Goal: Check status: Check status

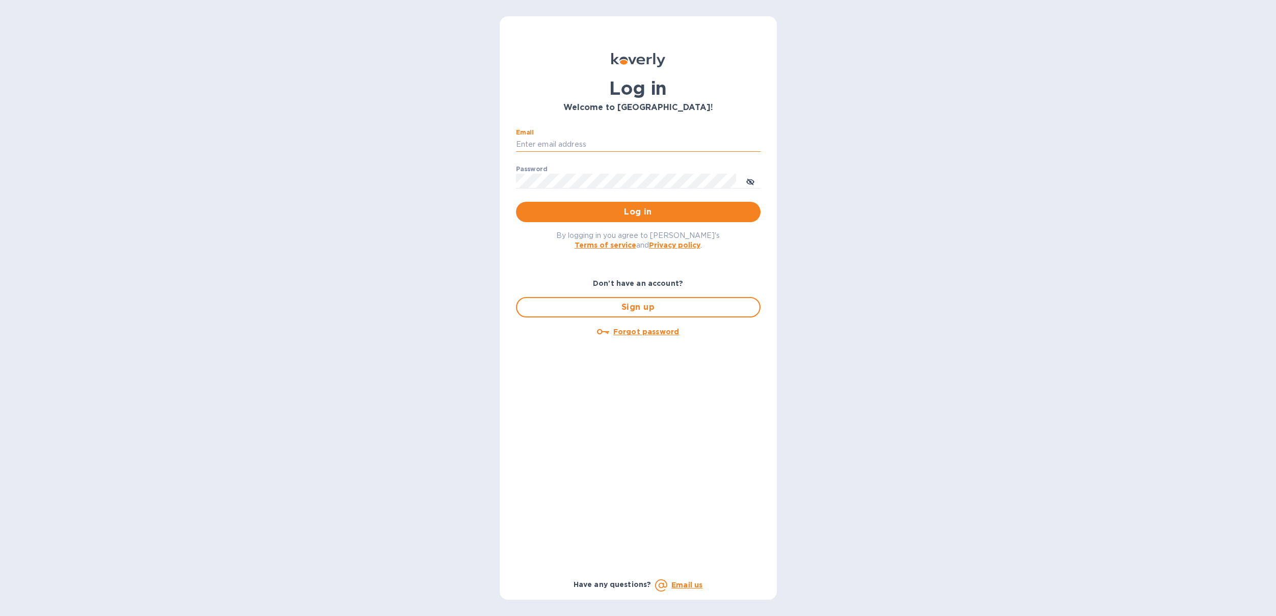
click at [530, 142] on input "Email" at bounding box center [638, 144] width 244 height 15
type input "[PERSON_NAME][EMAIL_ADDRESS][PERSON_NAME][DOMAIN_NAME]"
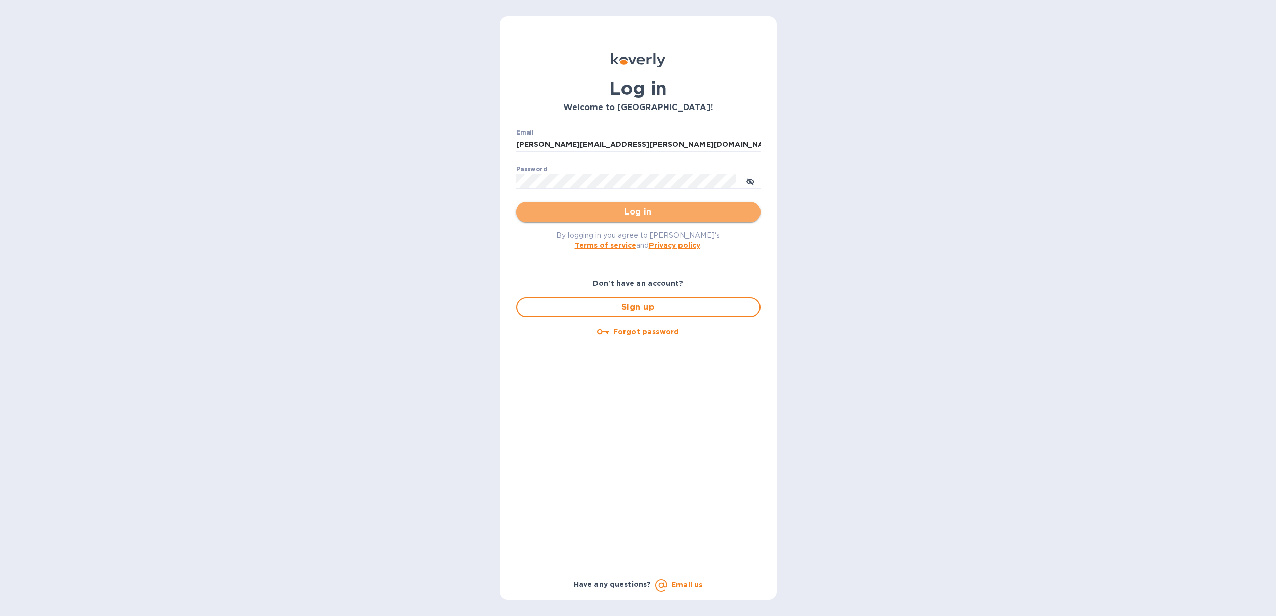
click at [533, 215] on span "Log in" at bounding box center [638, 212] width 228 height 12
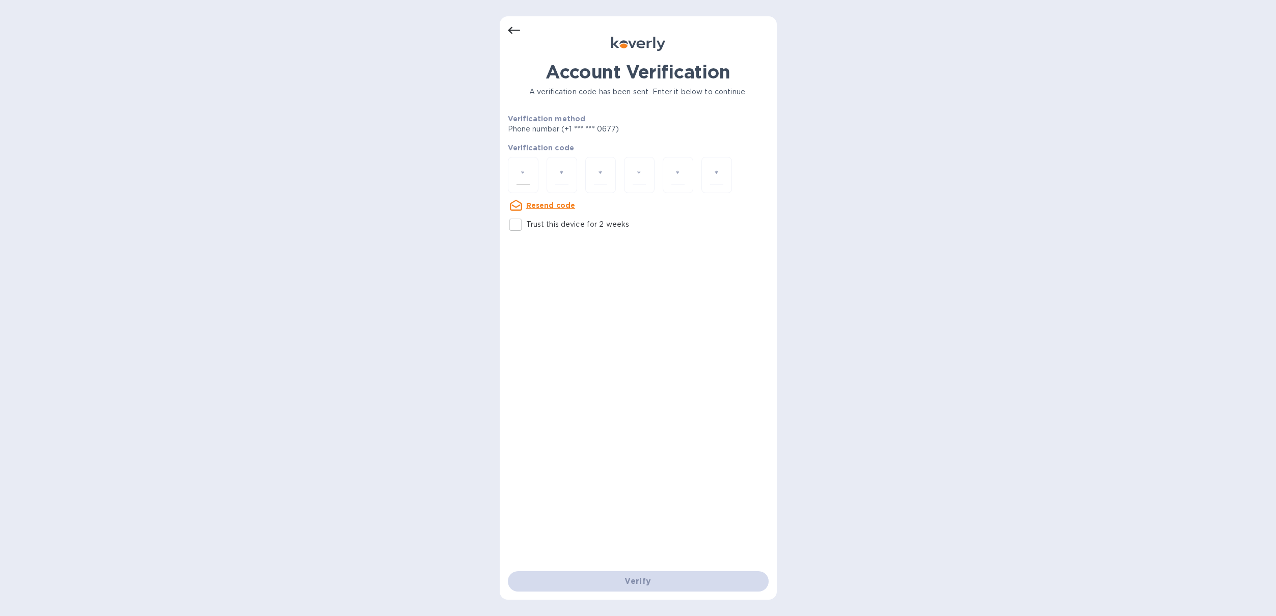
click at [525, 188] on div at bounding box center [523, 175] width 31 height 36
type input "7"
type input "6"
type input "4"
type input "8"
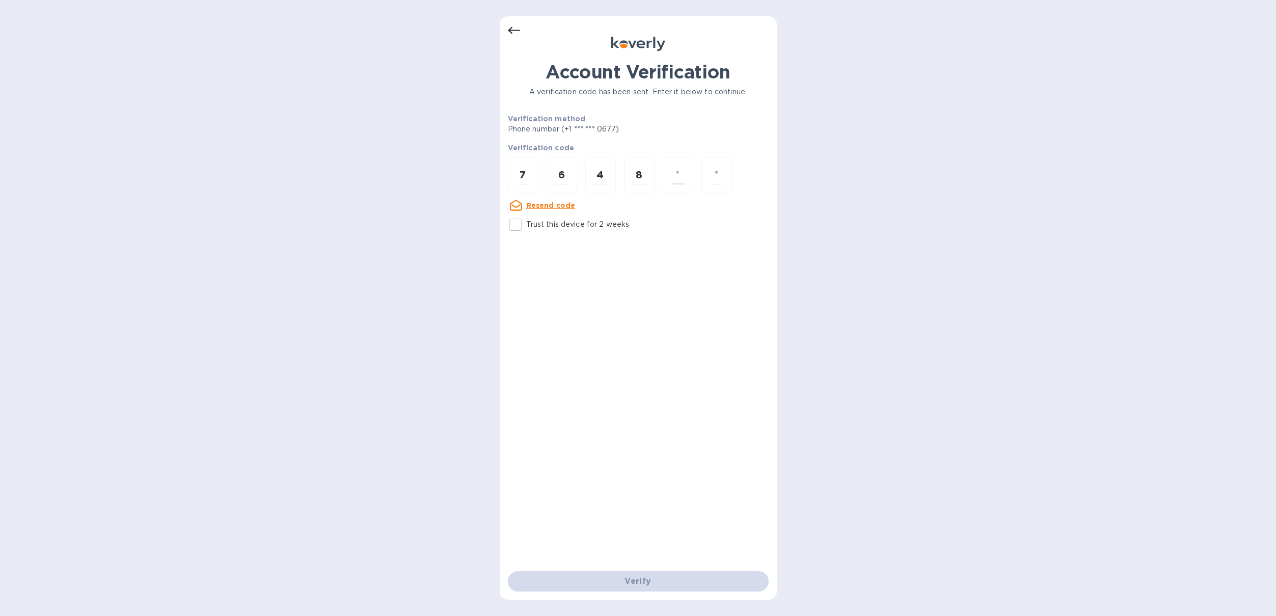
type input "2"
type input "3"
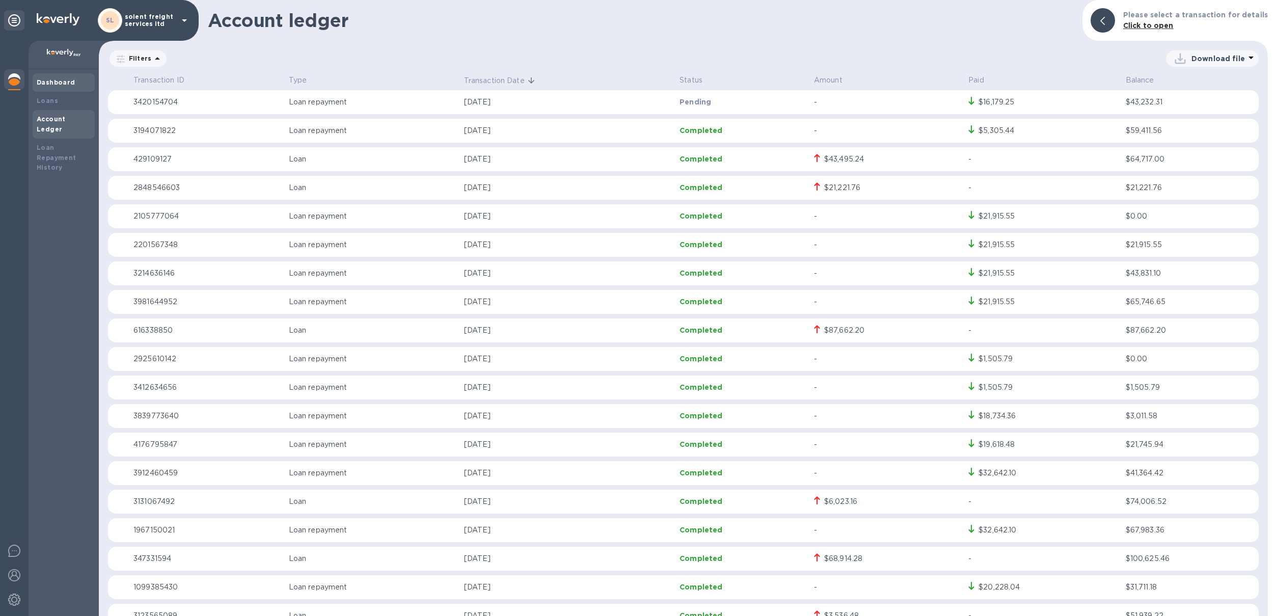
click at [64, 83] on b "Dashboard" at bounding box center [56, 82] width 39 height 8
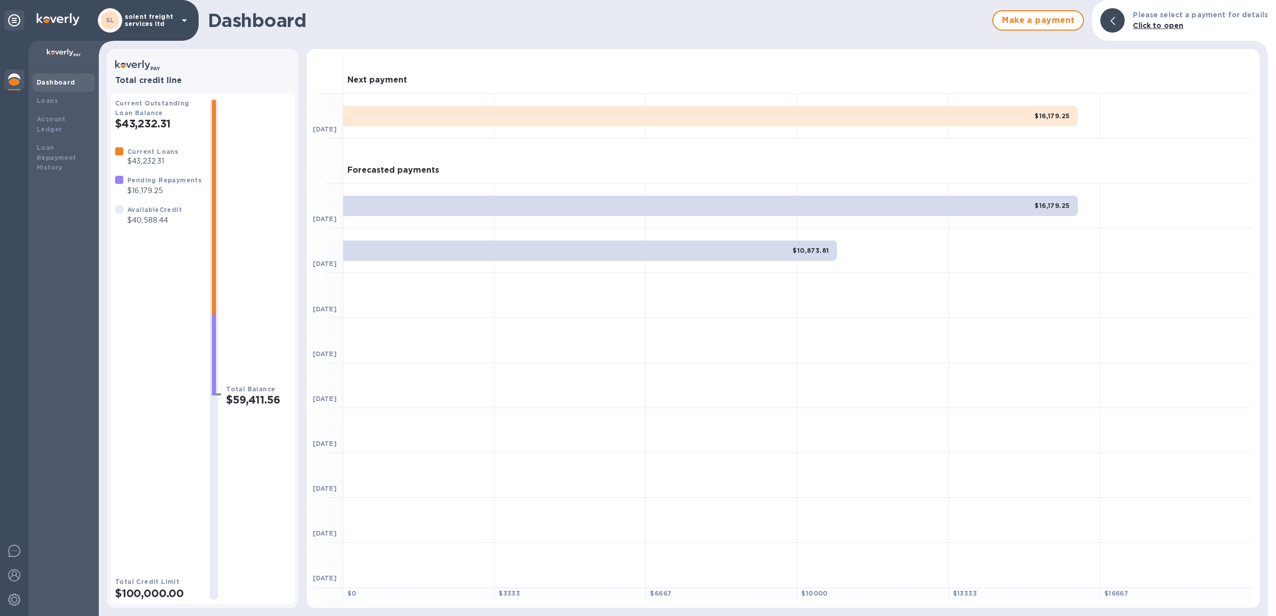
click at [127, 590] on h2 "$100,000.00" at bounding box center [158, 593] width 87 height 13
click at [113, 21] on b "SL" at bounding box center [110, 20] width 9 height 8
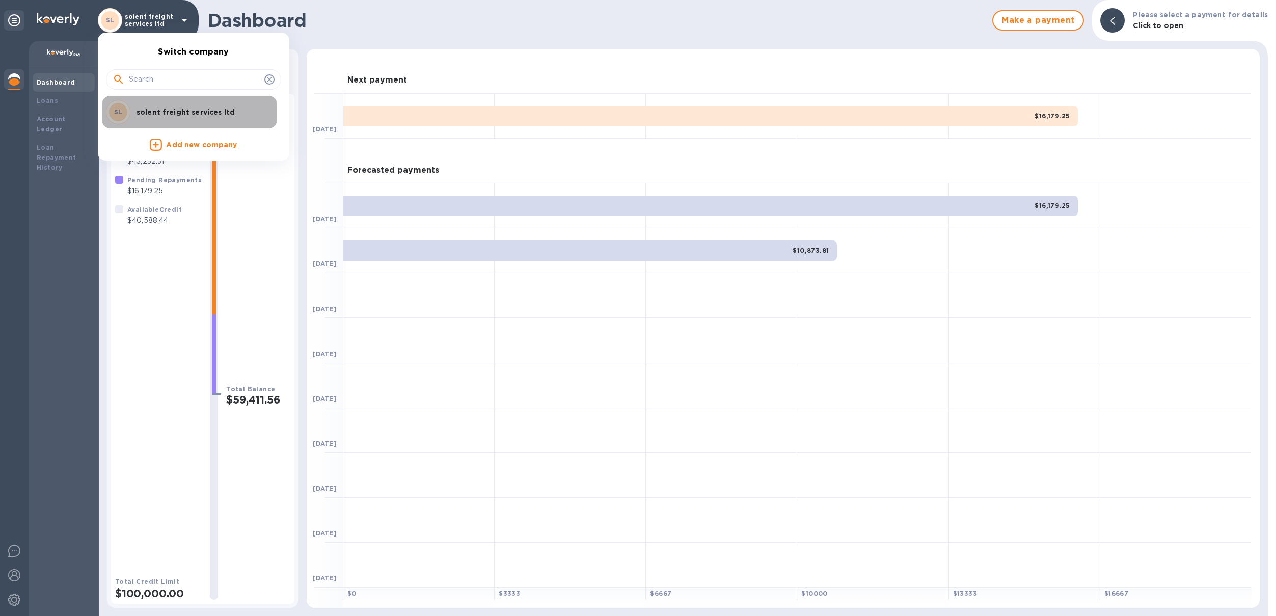
click at [147, 113] on p "solent freight services ltd" at bounding box center [201, 112] width 128 height 10
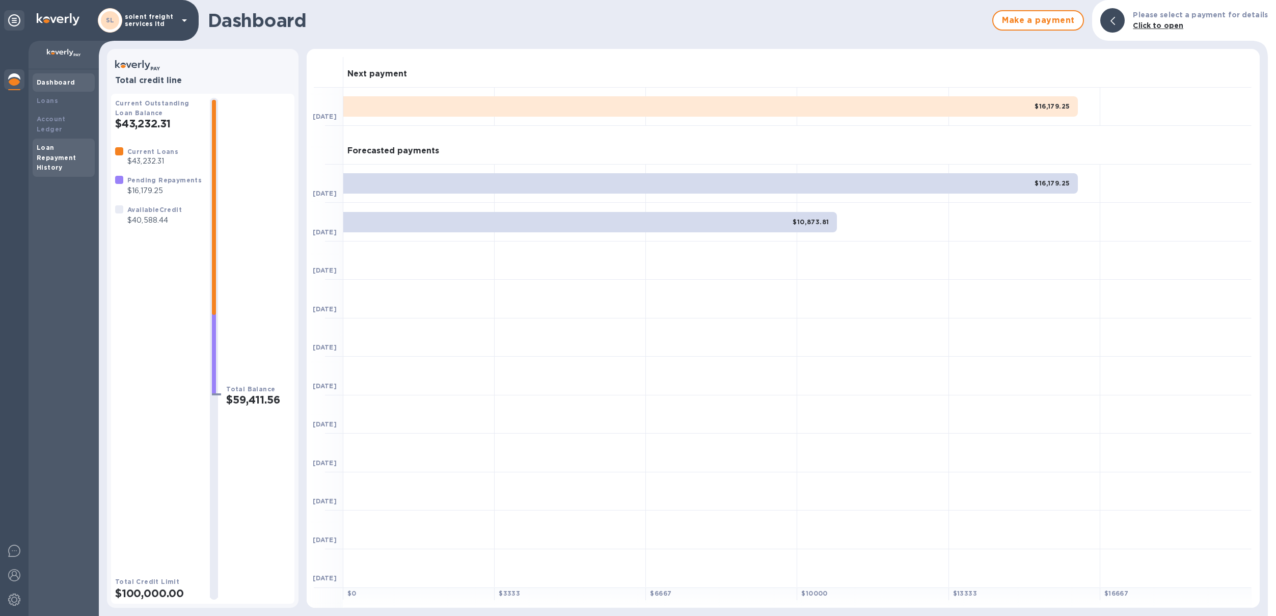
click at [43, 151] on div "Loan Repayment History" at bounding box center [64, 158] width 54 height 31
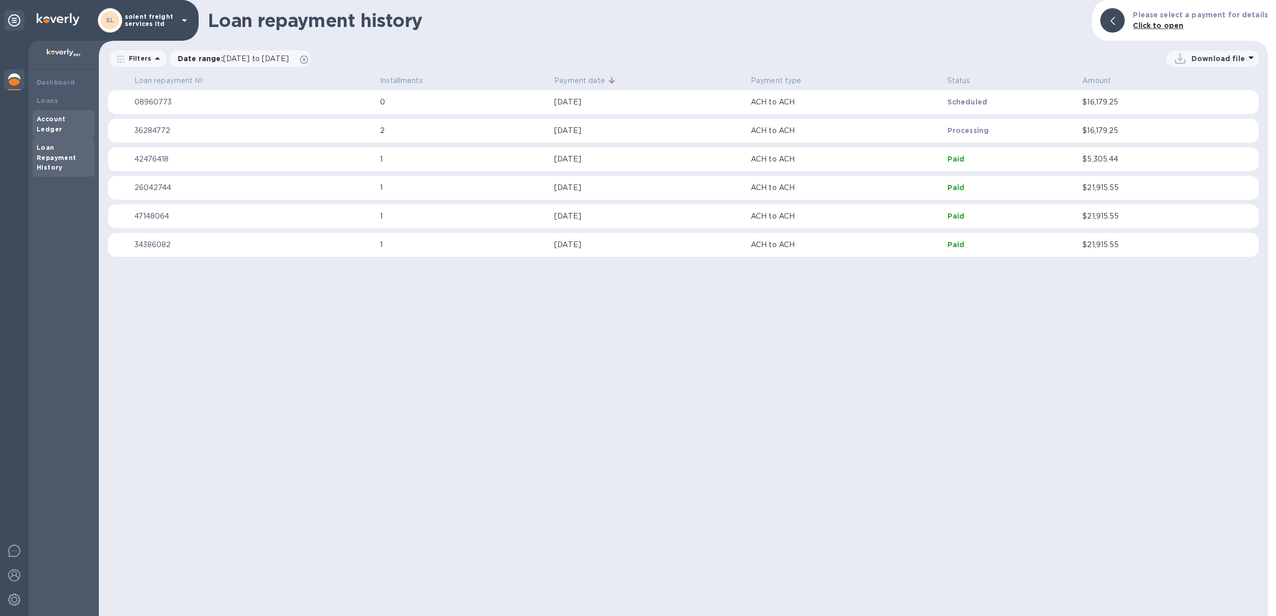
click at [49, 120] on b "Account Ledger" at bounding box center [51, 124] width 29 height 18
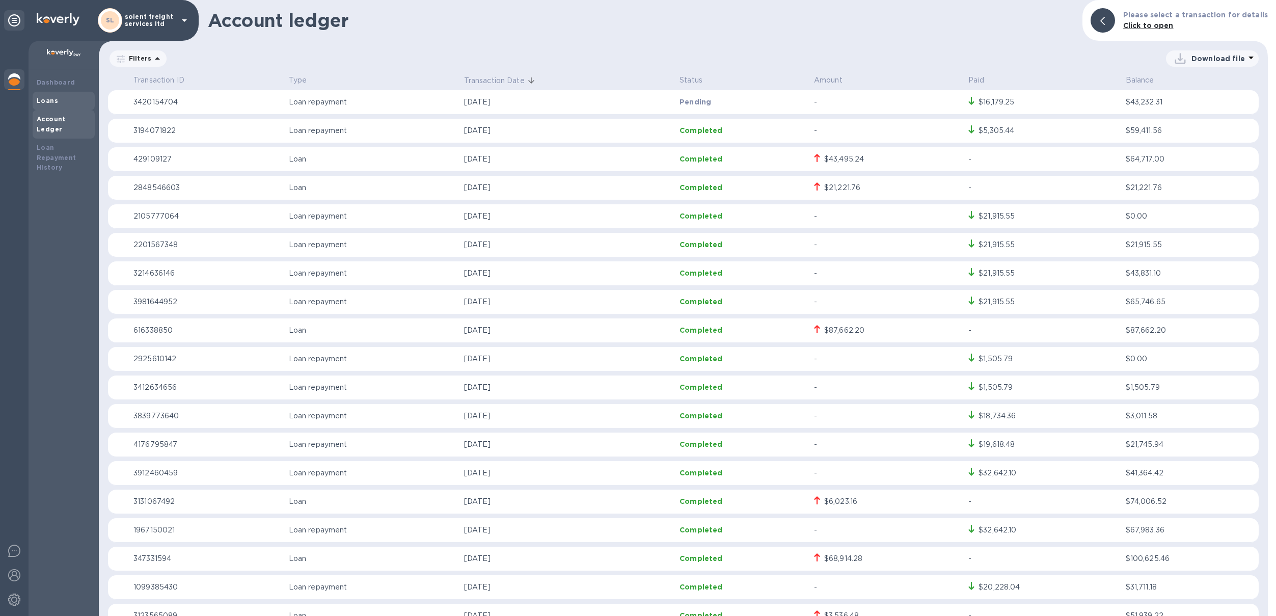
click at [50, 100] on b "Loans" at bounding box center [47, 101] width 21 height 8
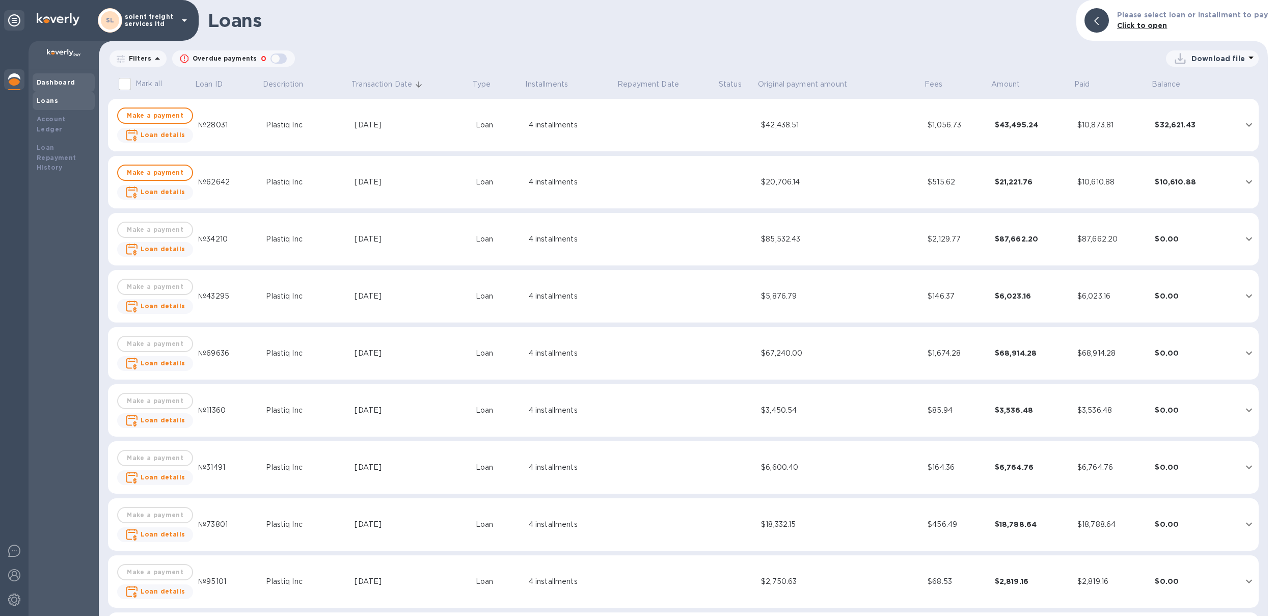
click at [50, 80] on b "Dashboard" at bounding box center [56, 82] width 39 height 8
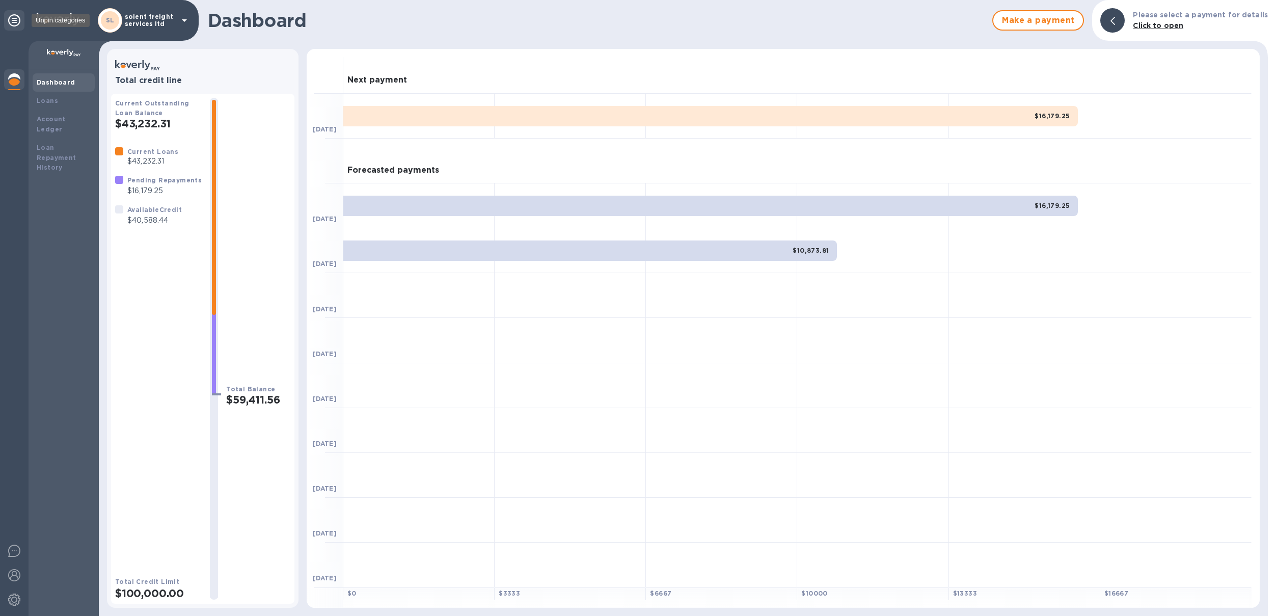
click at [15, 24] on icon at bounding box center [14, 20] width 12 height 12
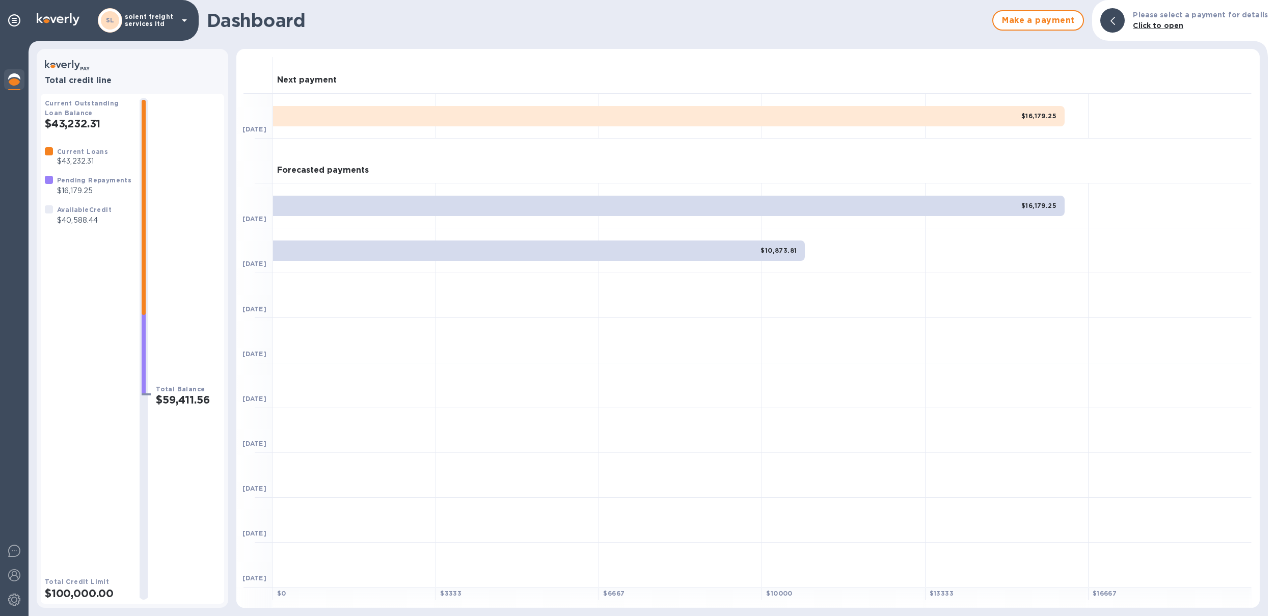
click at [70, 594] on h2 "$100,000.00" at bounding box center [88, 593] width 87 height 13
click at [16, 597] on img at bounding box center [14, 599] width 12 height 12
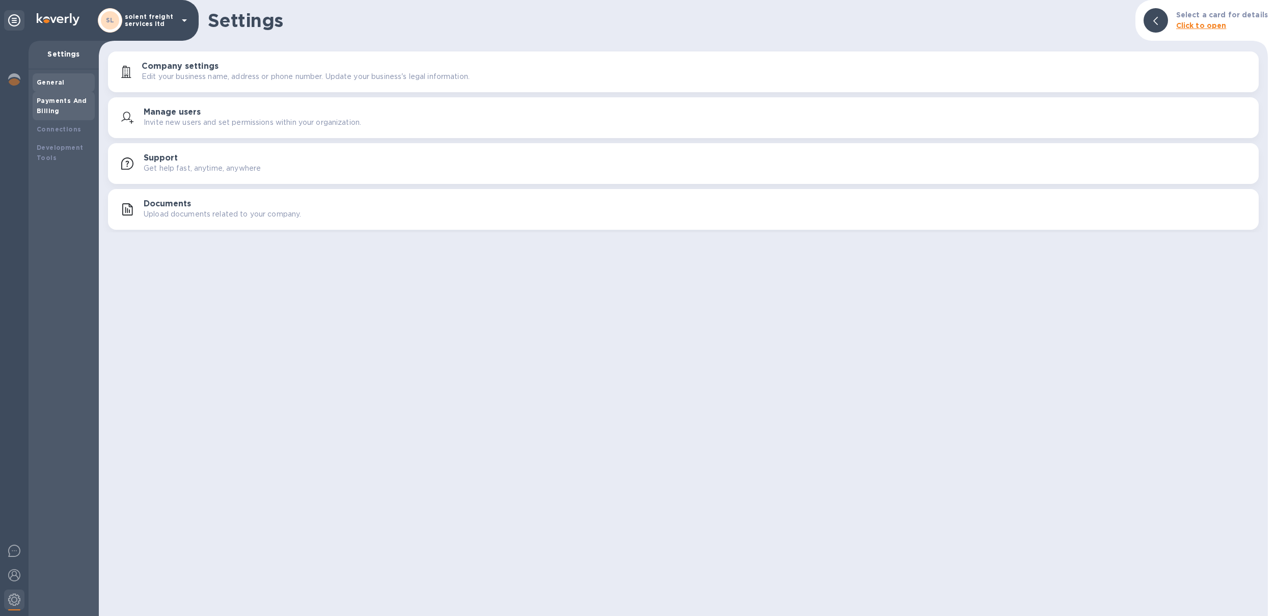
click at [59, 102] on b "Payments And Billing" at bounding box center [62, 106] width 50 height 18
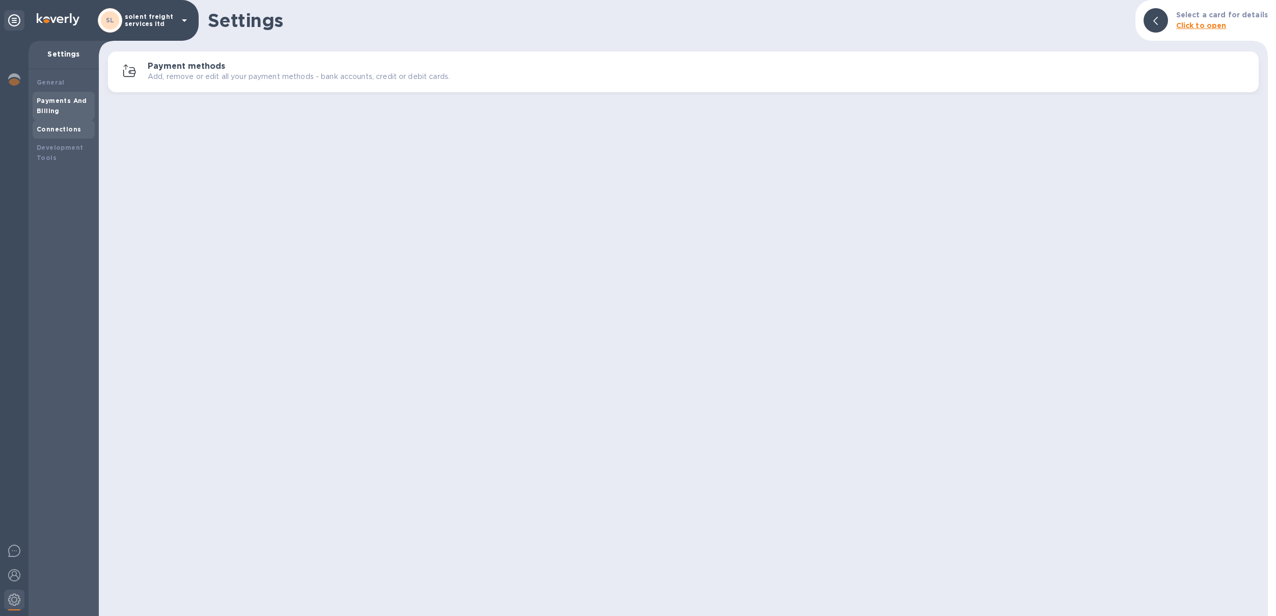
click at [53, 124] on div "Connections" at bounding box center [64, 129] width 54 height 10
click at [53, 146] on b "Development Tools" at bounding box center [60, 153] width 46 height 18
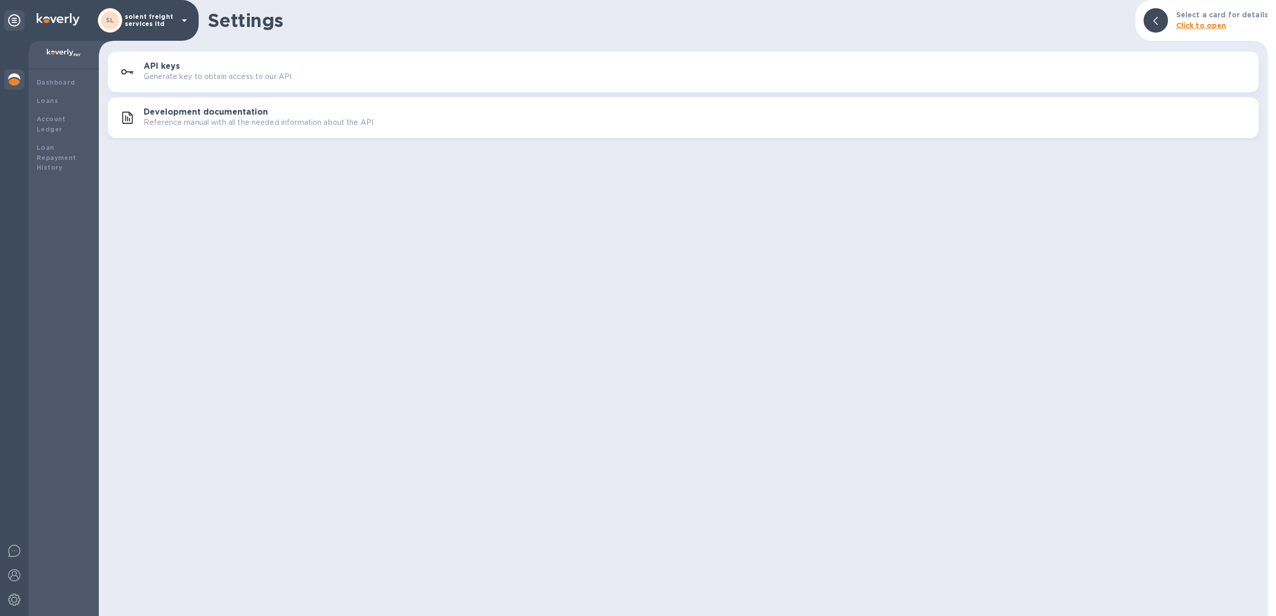
click at [18, 78] on img at bounding box center [14, 79] width 12 height 12
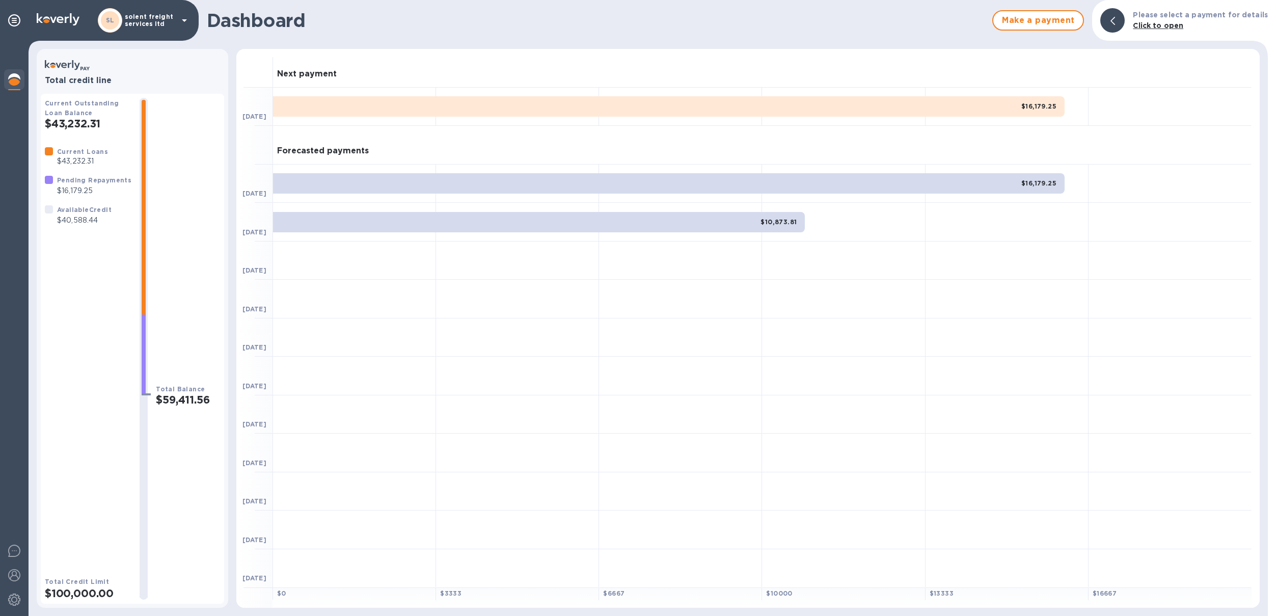
click at [1185, 15] on b "Please select a payment for details" at bounding box center [1200, 15] width 135 height 8
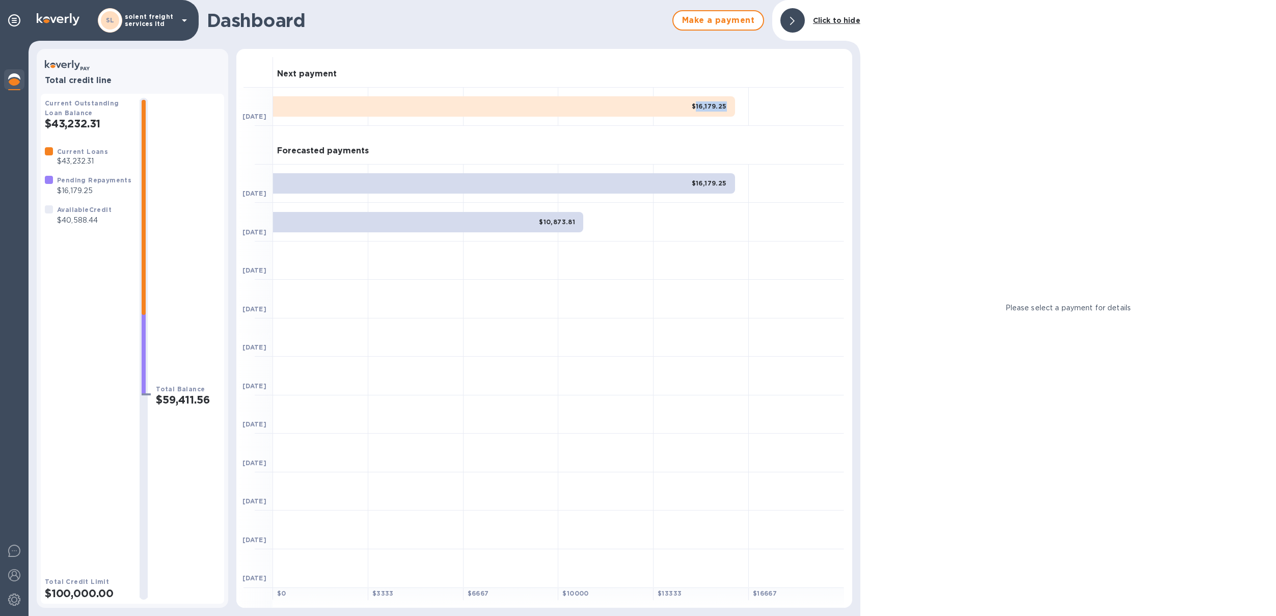
drag, startPoint x: 696, startPoint y: 107, endPoint x: 725, endPoint y: 106, distance: 28.5
click at [725, 106] on b "$16,179.25" at bounding box center [709, 106] width 35 height 8
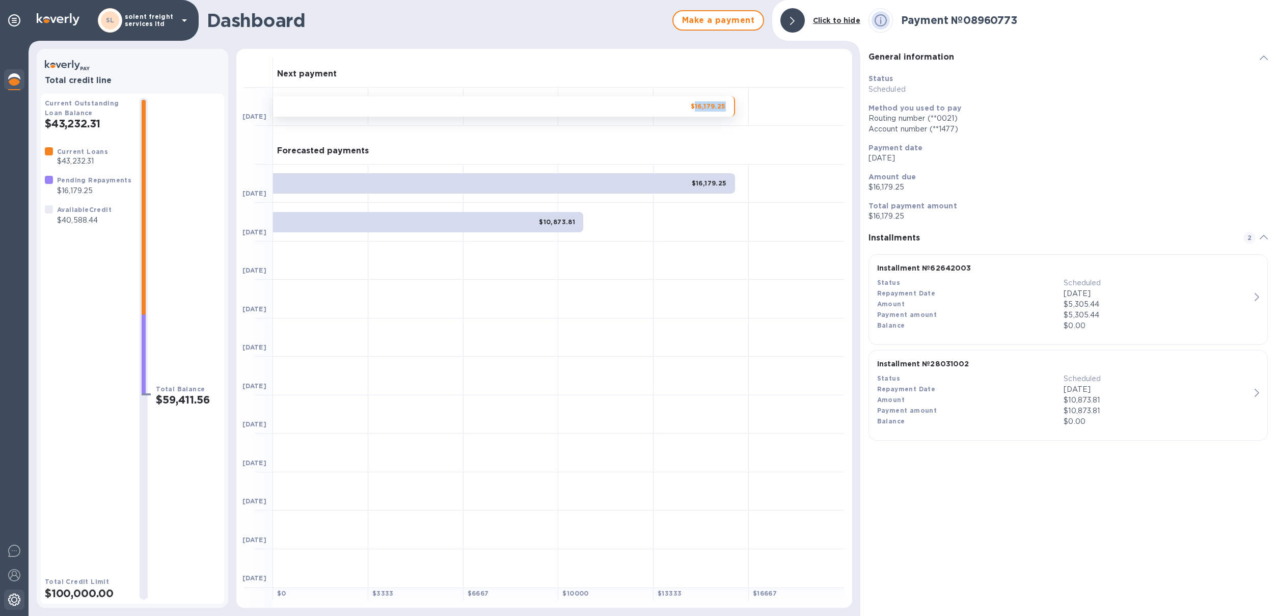
click at [13, 599] on img at bounding box center [14, 599] width 12 height 12
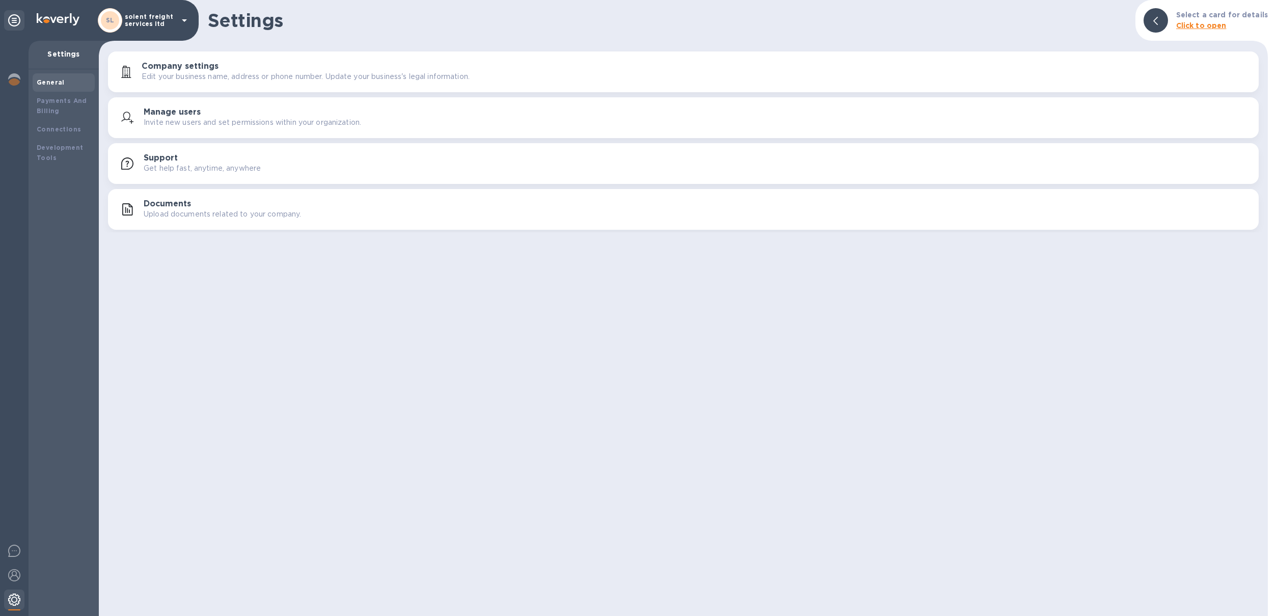
click at [17, 590] on div at bounding box center [14, 600] width 20 height 22
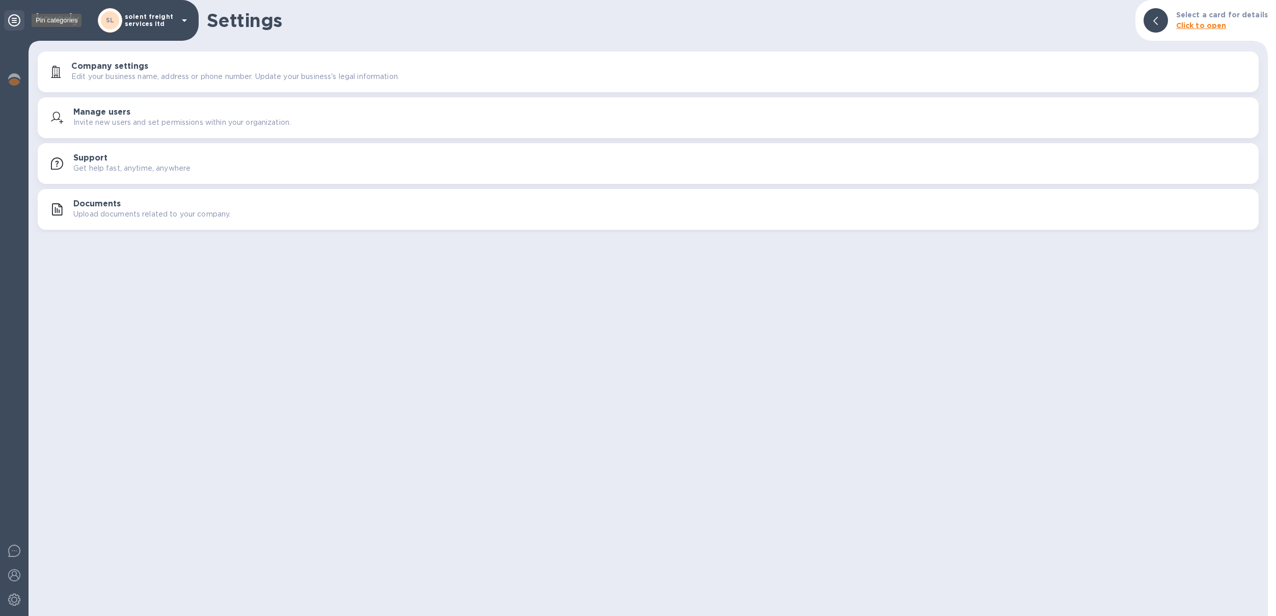
click at [12, 23] on icon at bounding box center [14, 20] width 12 height 12
